Goal: Transaction & Acquisition: Book appointment/travel/reservation

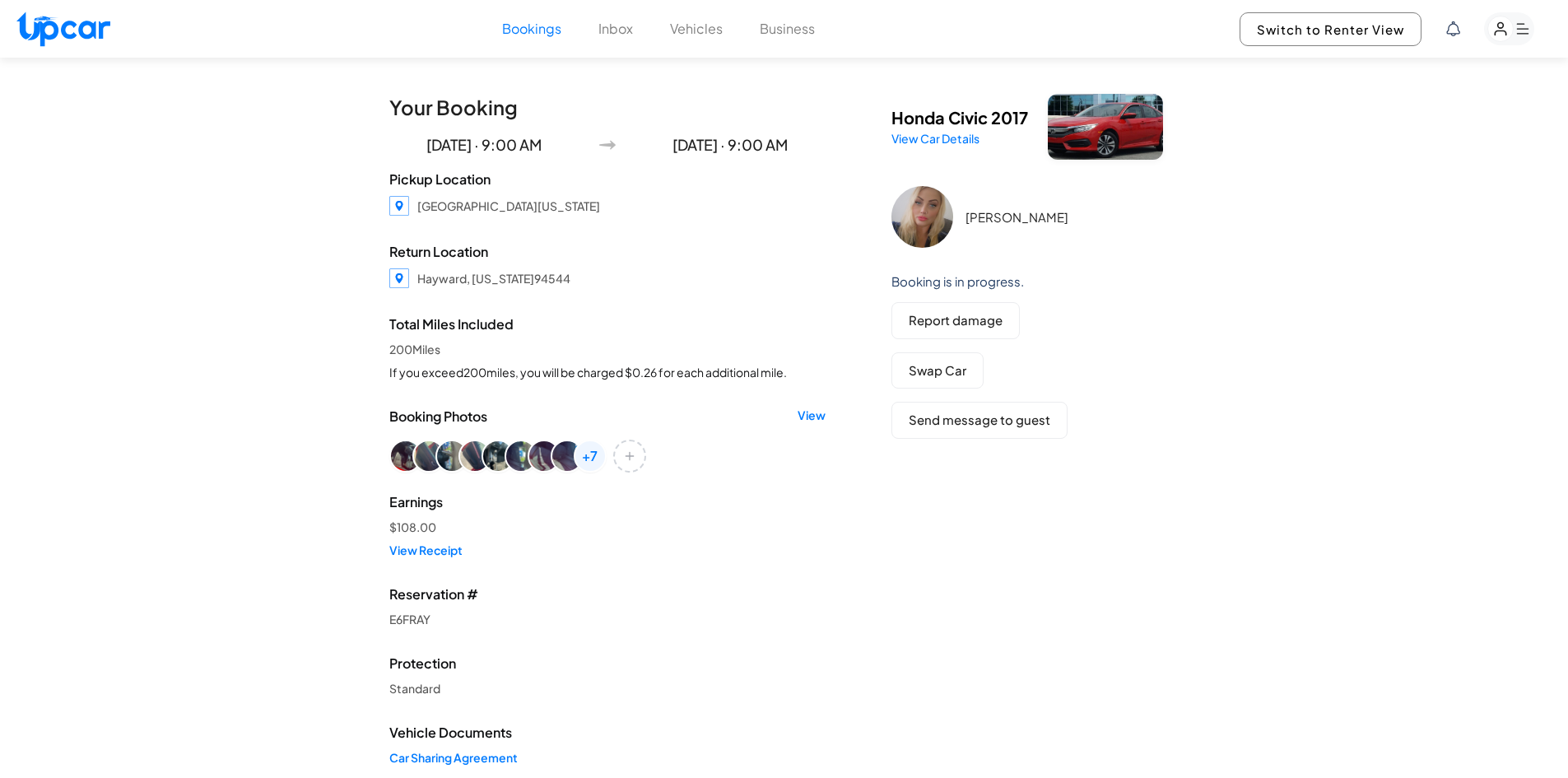
click at [76, 28] on img at bounding box center [63, 29] width 93 height 36
select select "********"
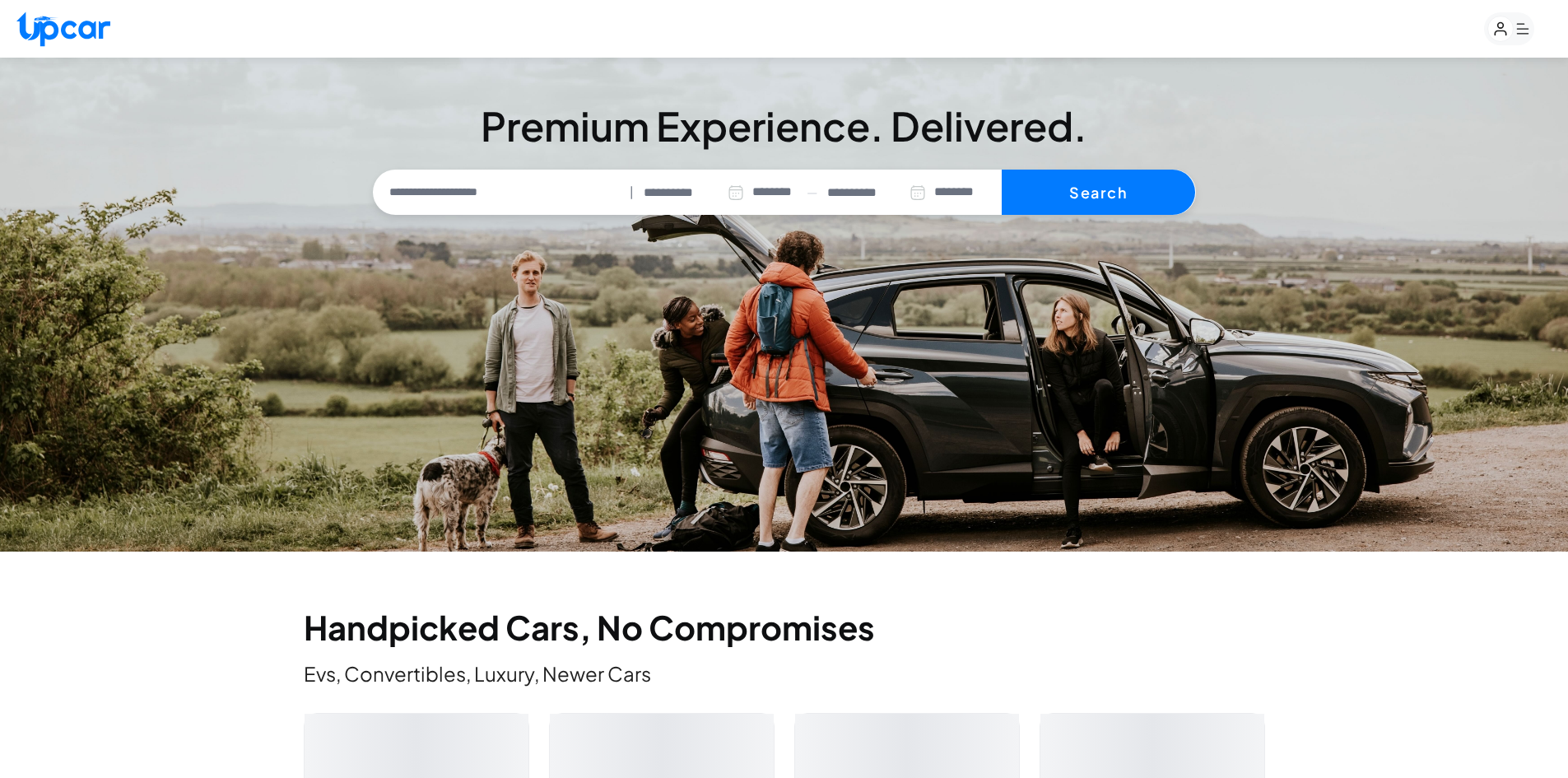
select select "********"
